Goal: Information Seeking & Learning: Understand process/instructions

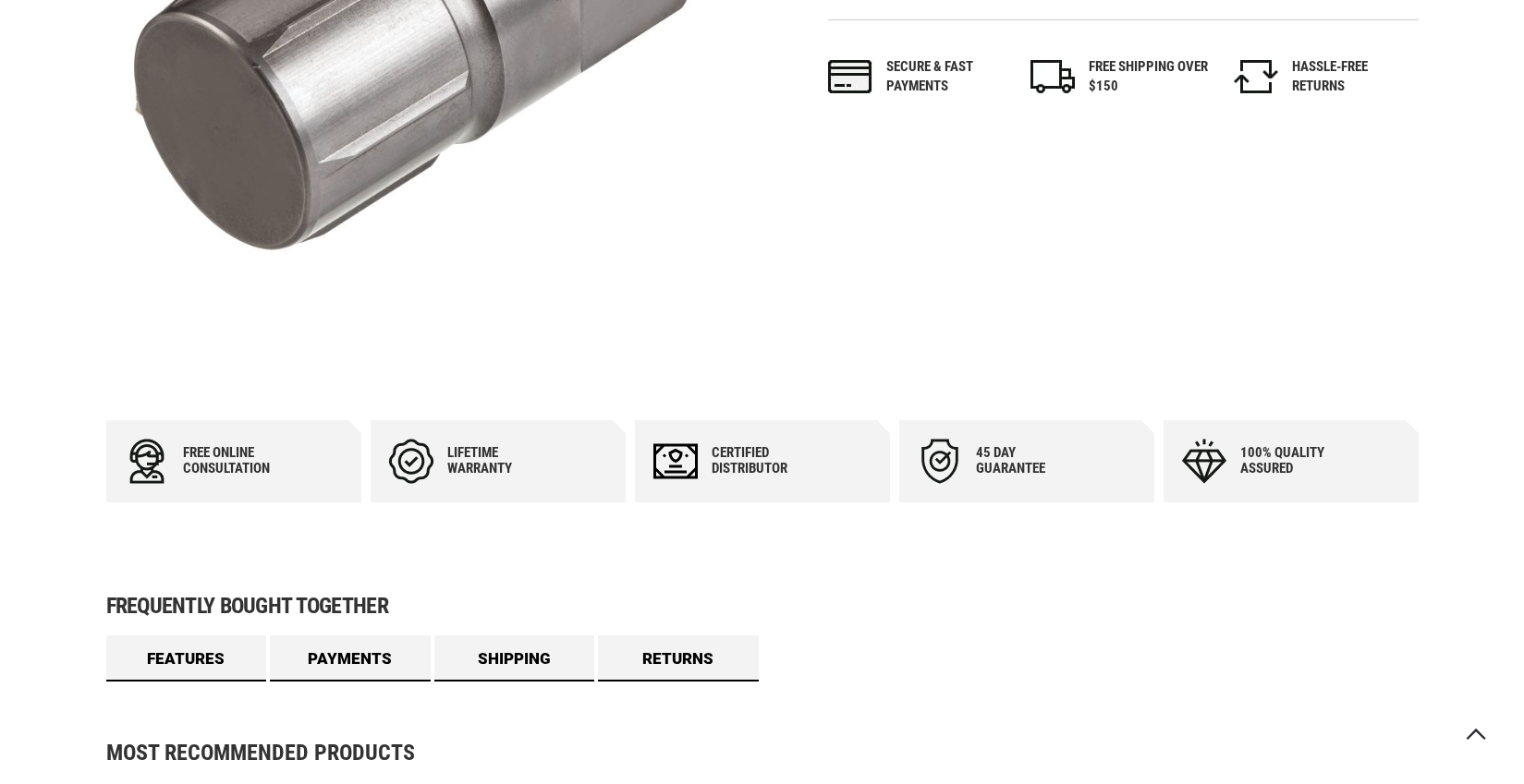
scroll to position [1227, 0]
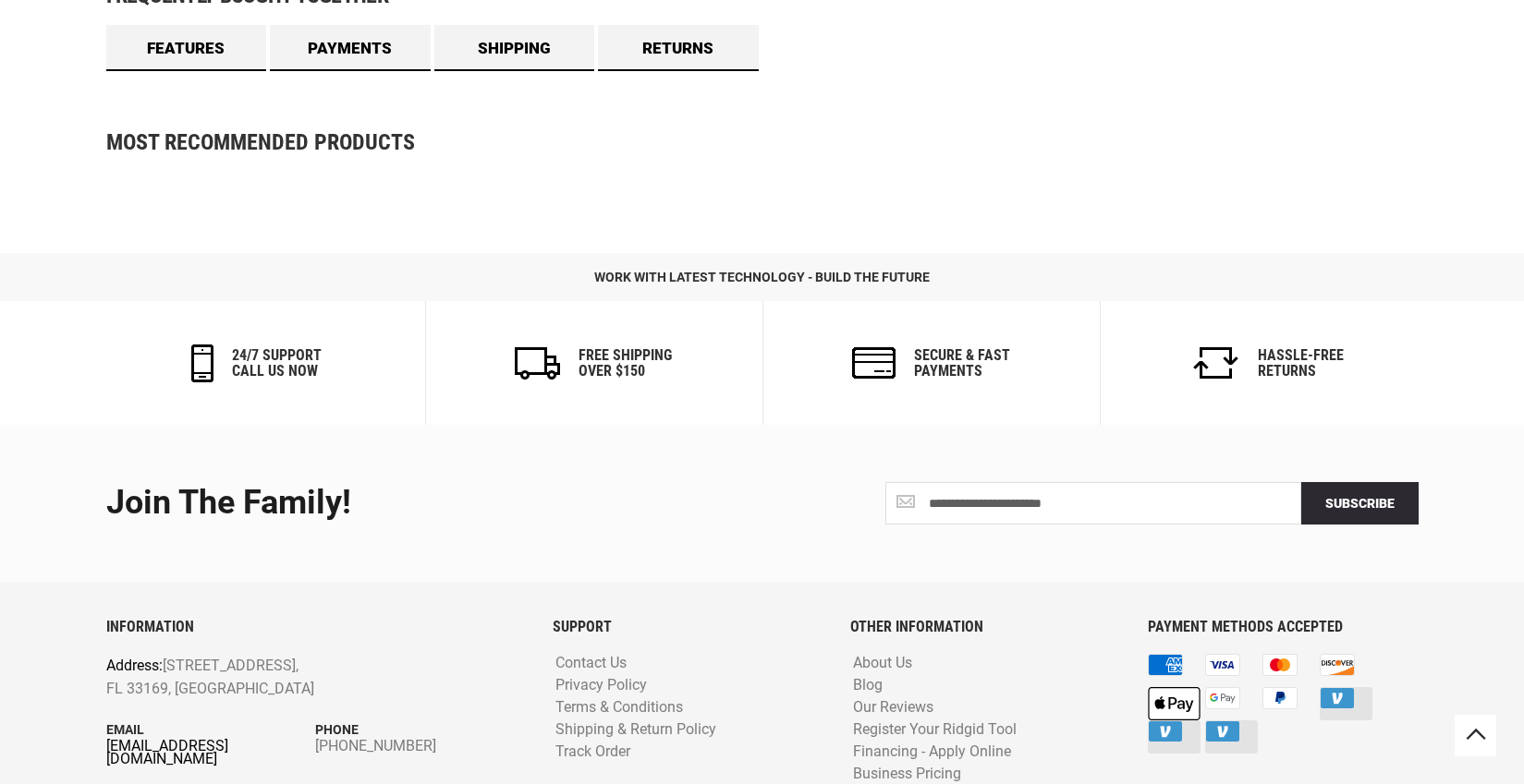
click at [218, 743] on link "[EMAIL_ADDRESS][DOMAIN_NAME]" at bounding box center [211, 752] width 210 height 26
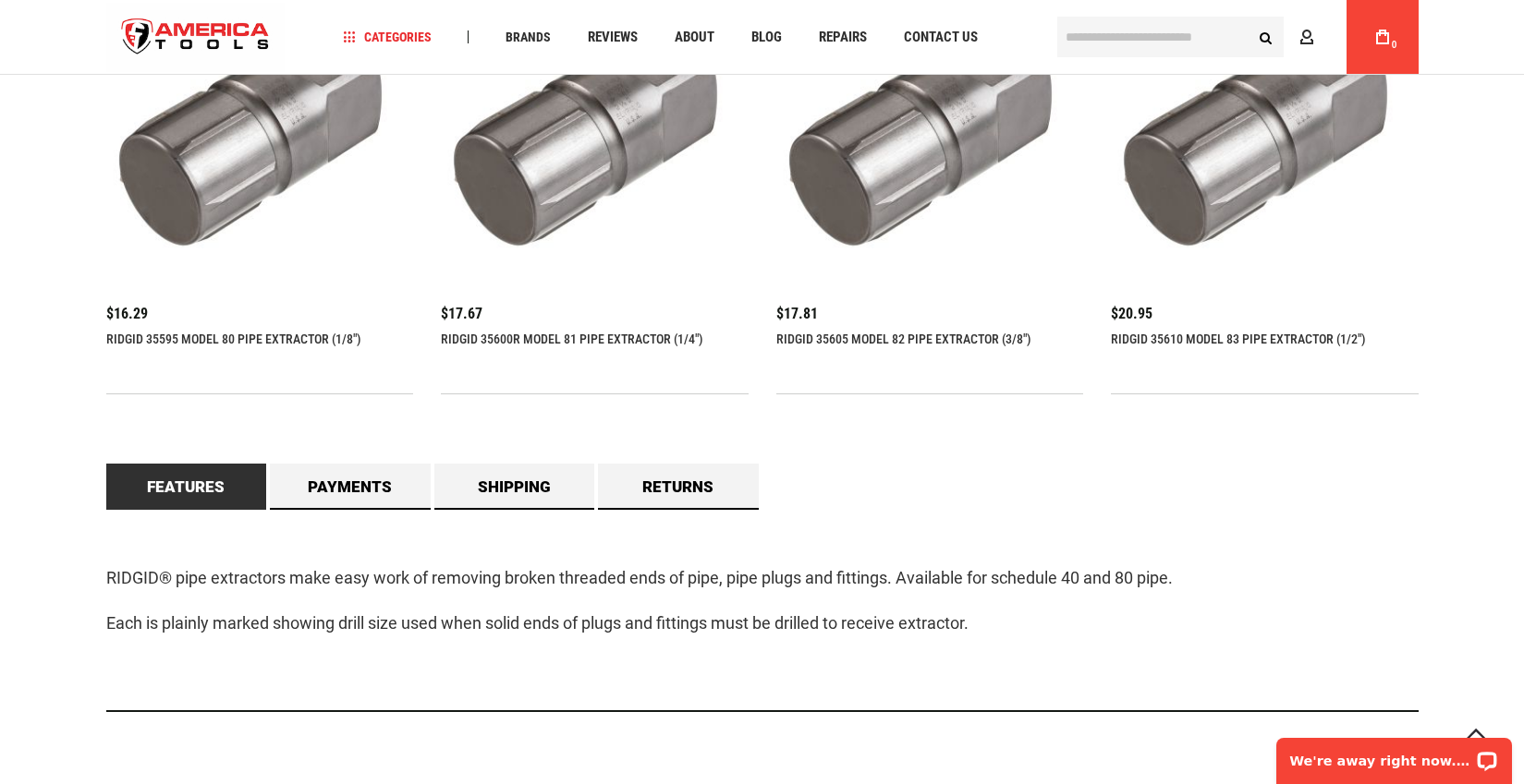
scroll to position [1440, 0]
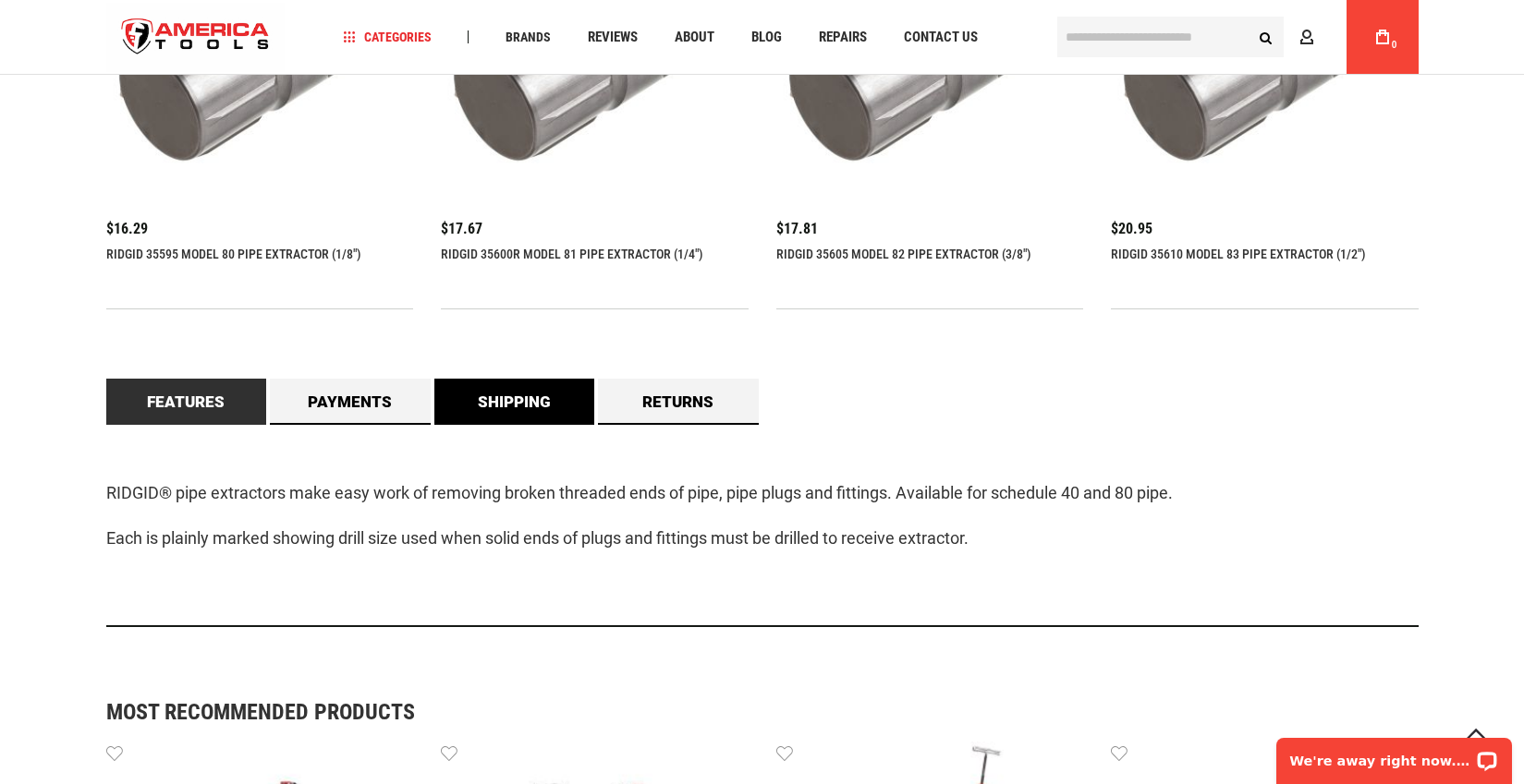
click at [563, 404] on link "Shipping" at bounding box center [514, 402] width 161 height 46
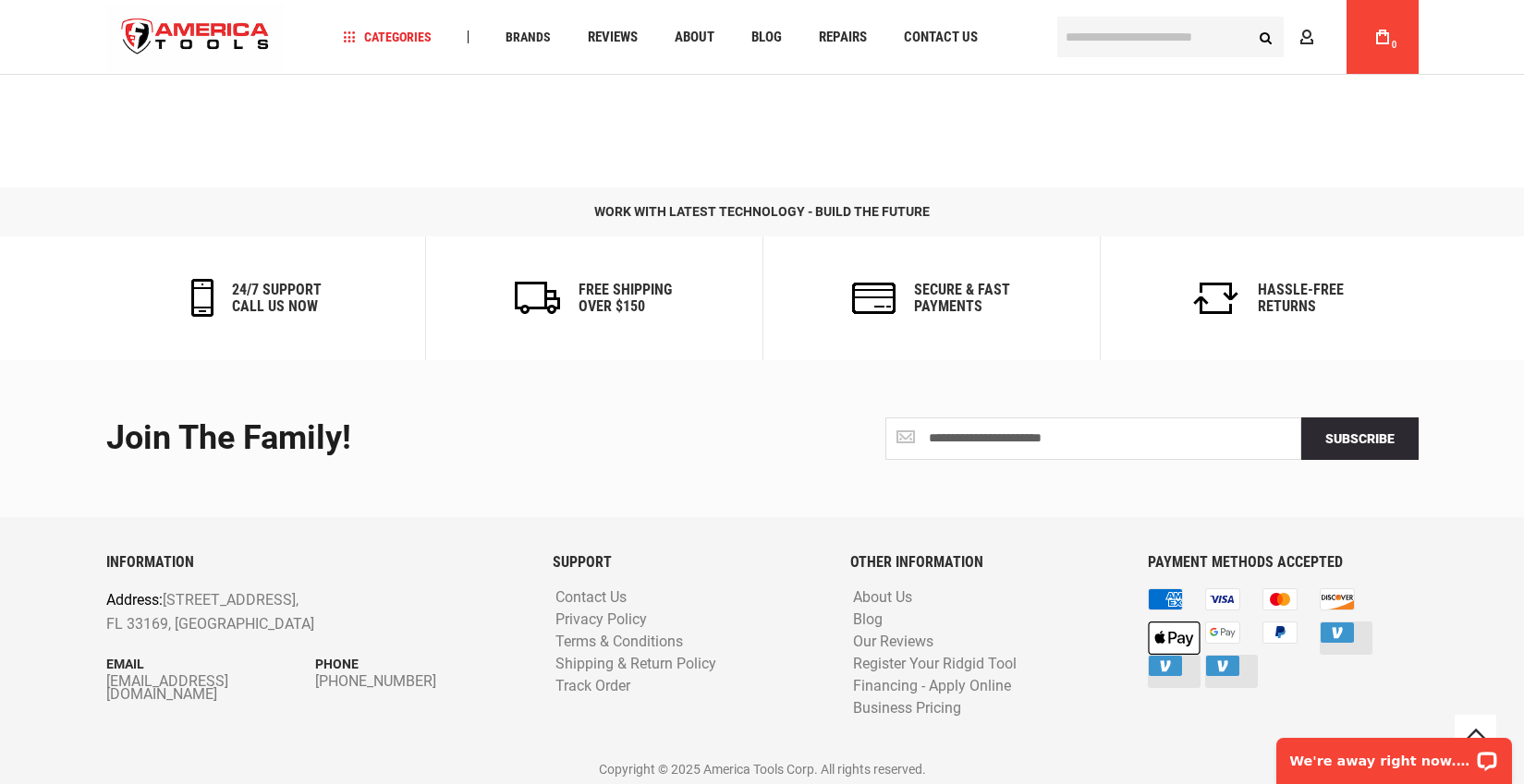
scroll to position [2699, 0]
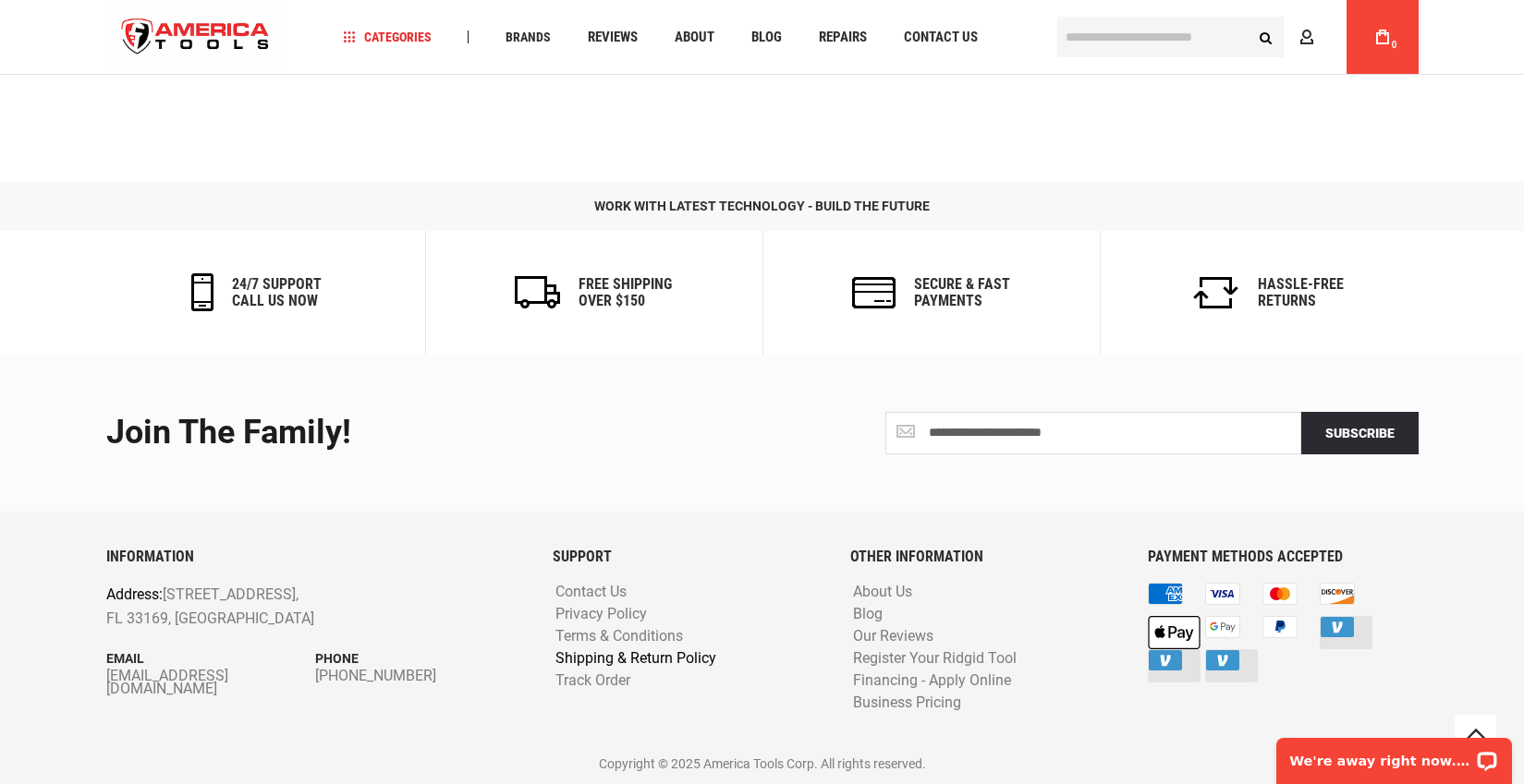
click at [642, 662] on link "Shipping & Return Policy" at bounding box center [635, 659] width 170 height 18
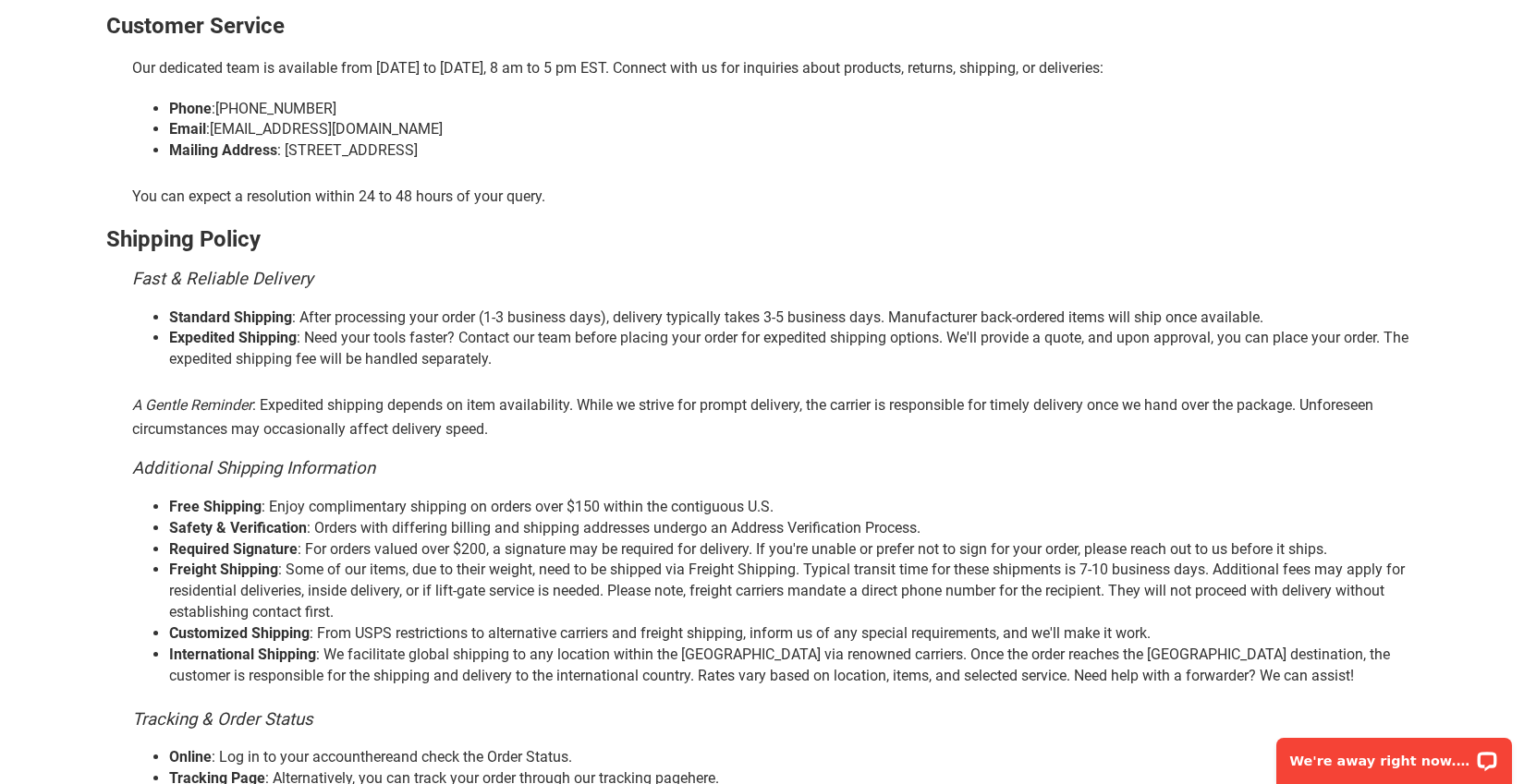
scroll to position [395, 0]
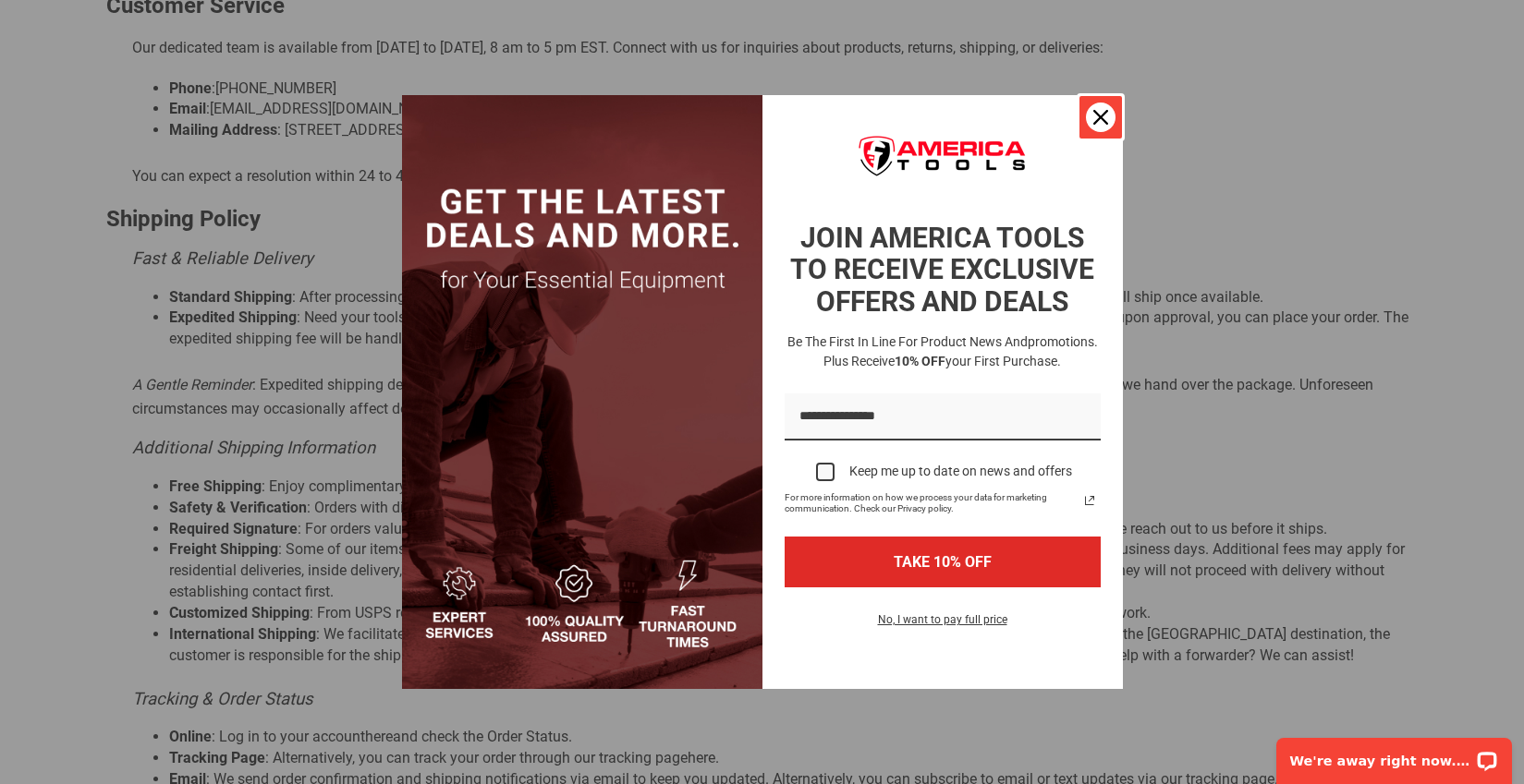
click at [1096, 111] on icon "close icon" at bounding box center [1101, 117] width 15 height 15
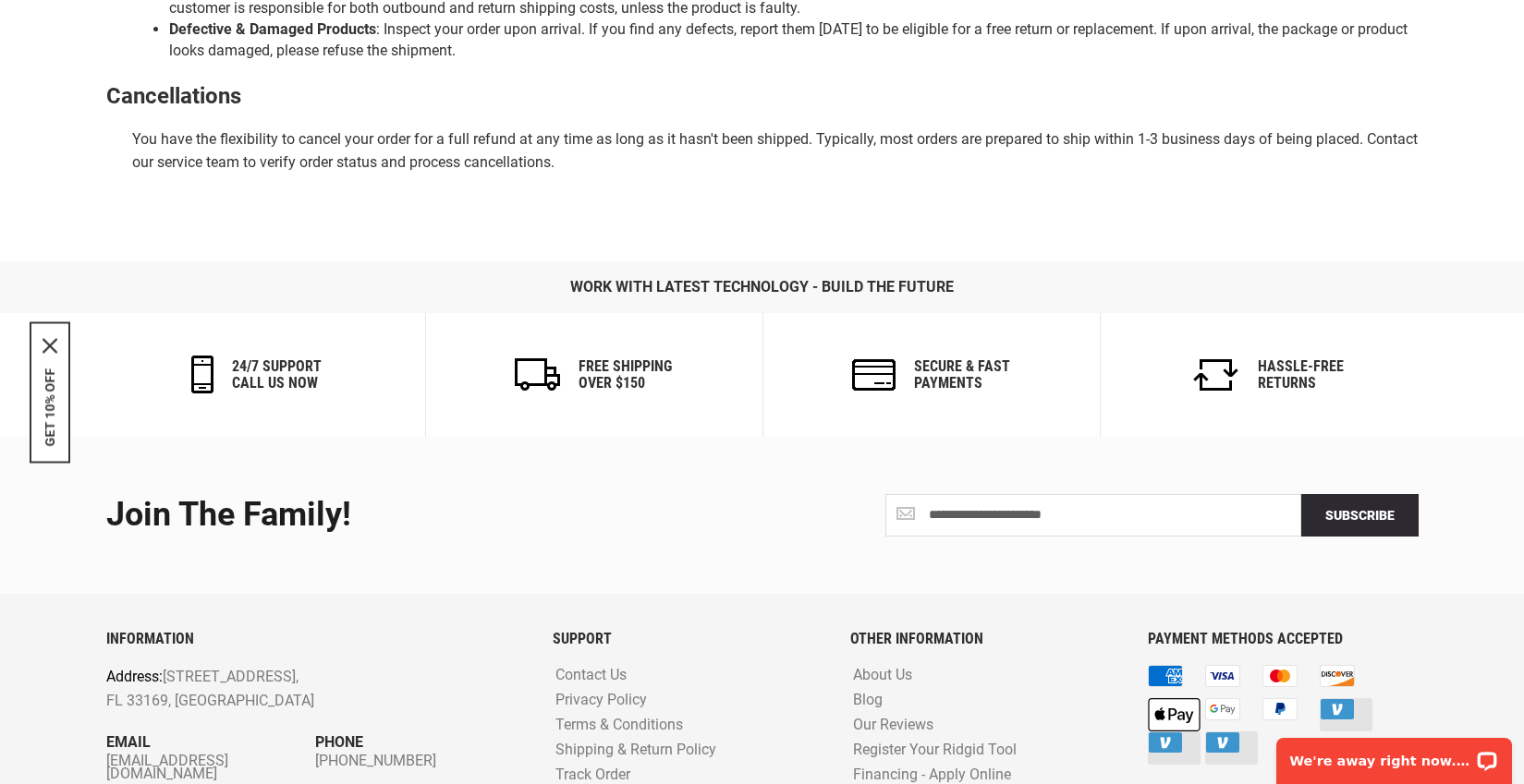
scroll to position [1473, 0]
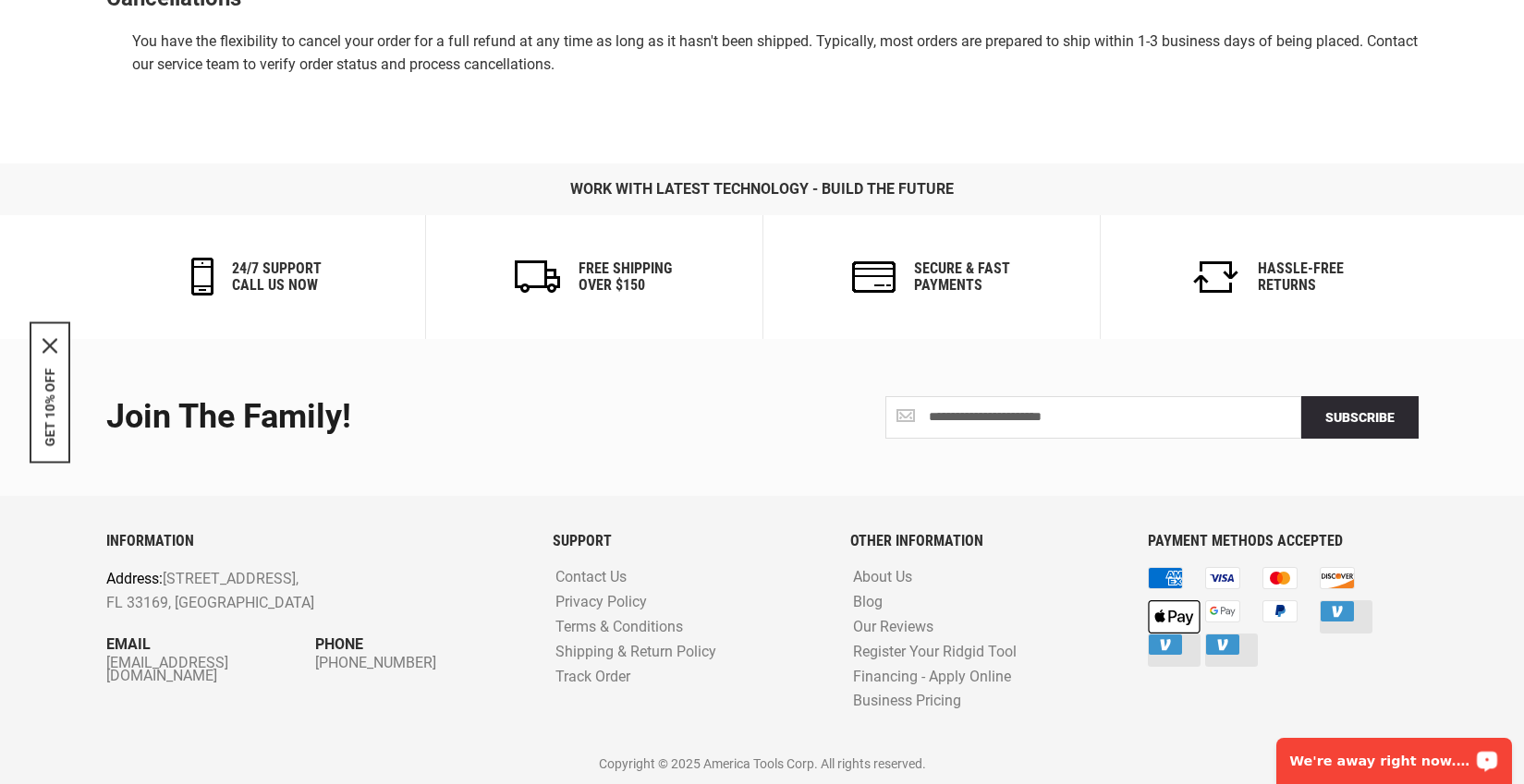
click at [1421, 759] on p "We're away right now. Please check back later!" at bounding box center [1381, 761] width 183 height 15
